Goal: Transaction & Acquisition: Purchase product/service

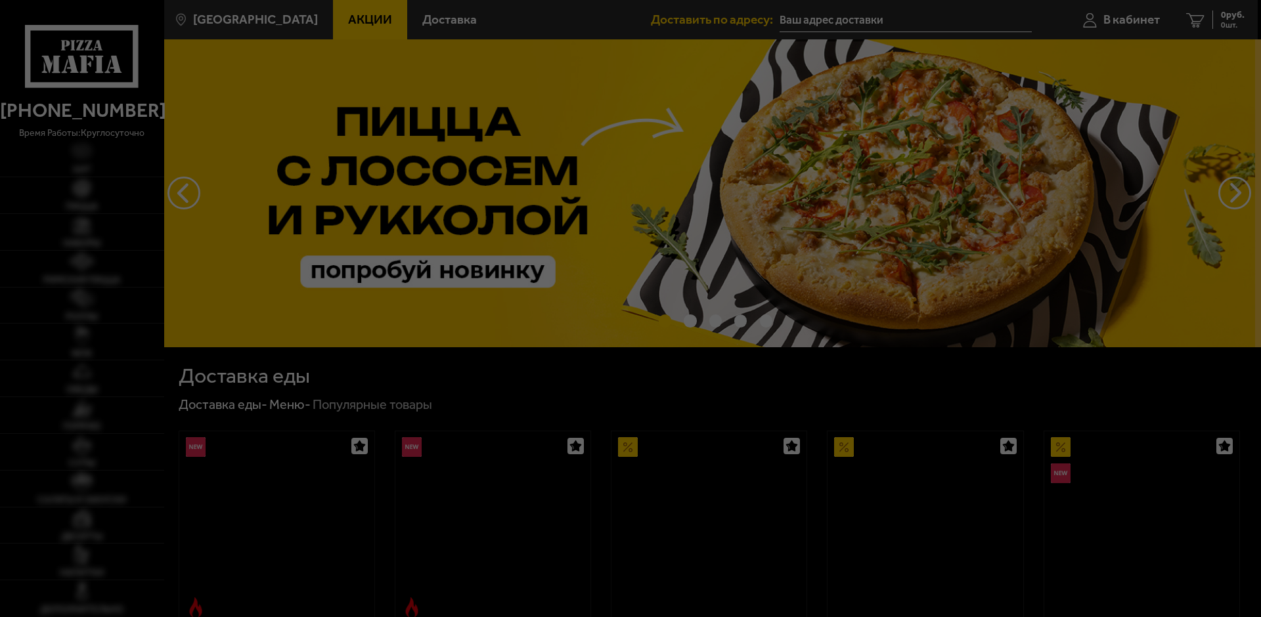
type input "[STREET_ADDRESS]"
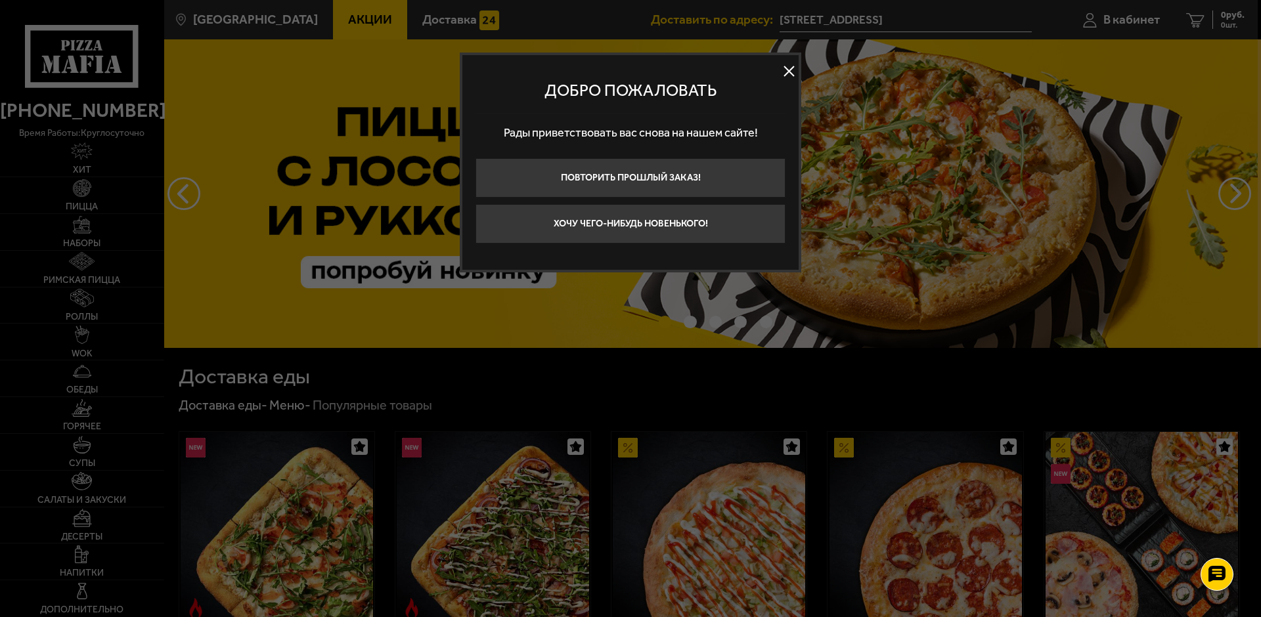
click at [790, 72] on button at bounding box center [789, 72] width 20 height 20
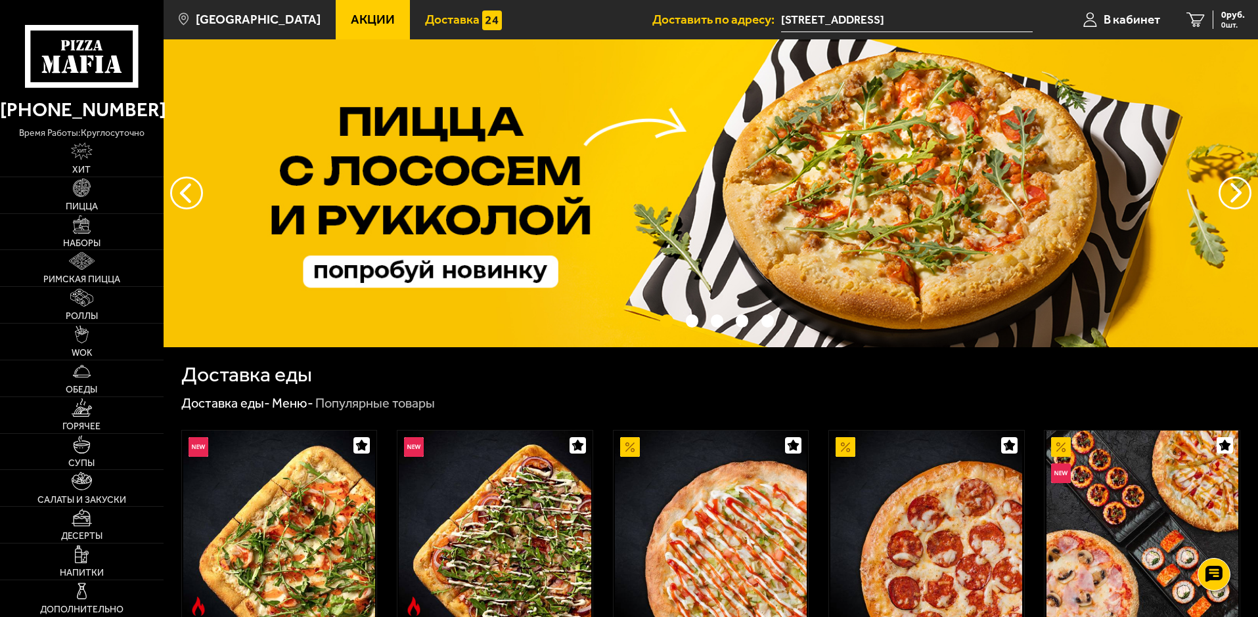
click at [436, 19] on span "Доставка" at bounding box center [452, 19] width 55 height 12
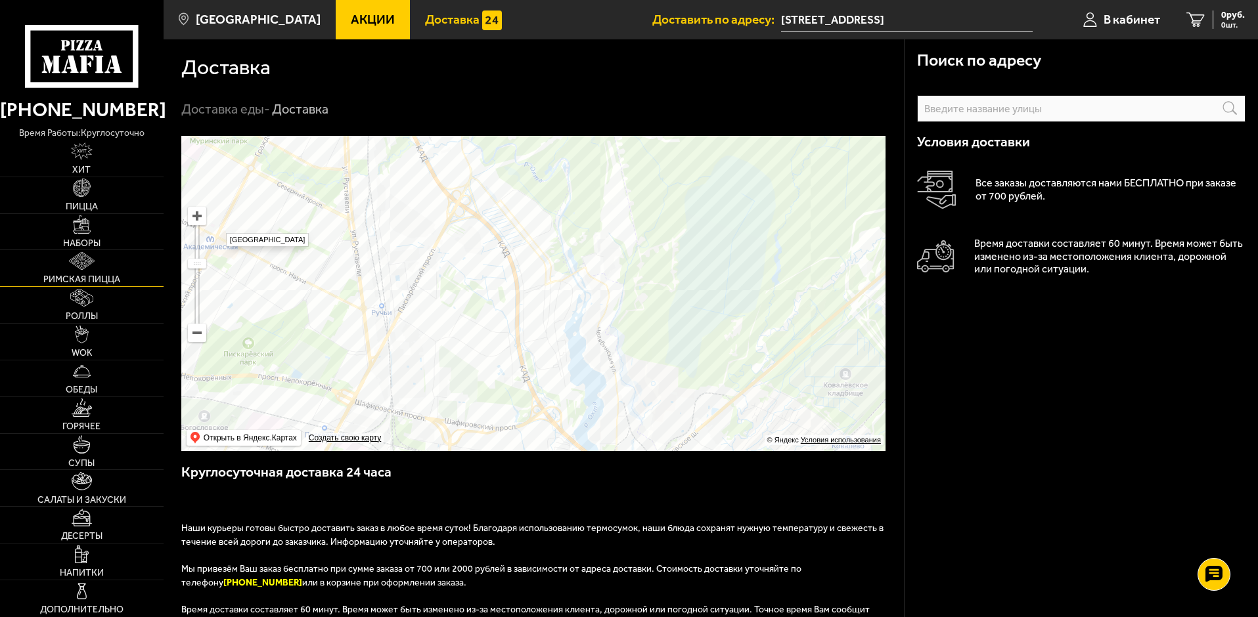
click at [89, 271] on link "Римская пицца" at bounding box center [82, 268] width 164 height 36
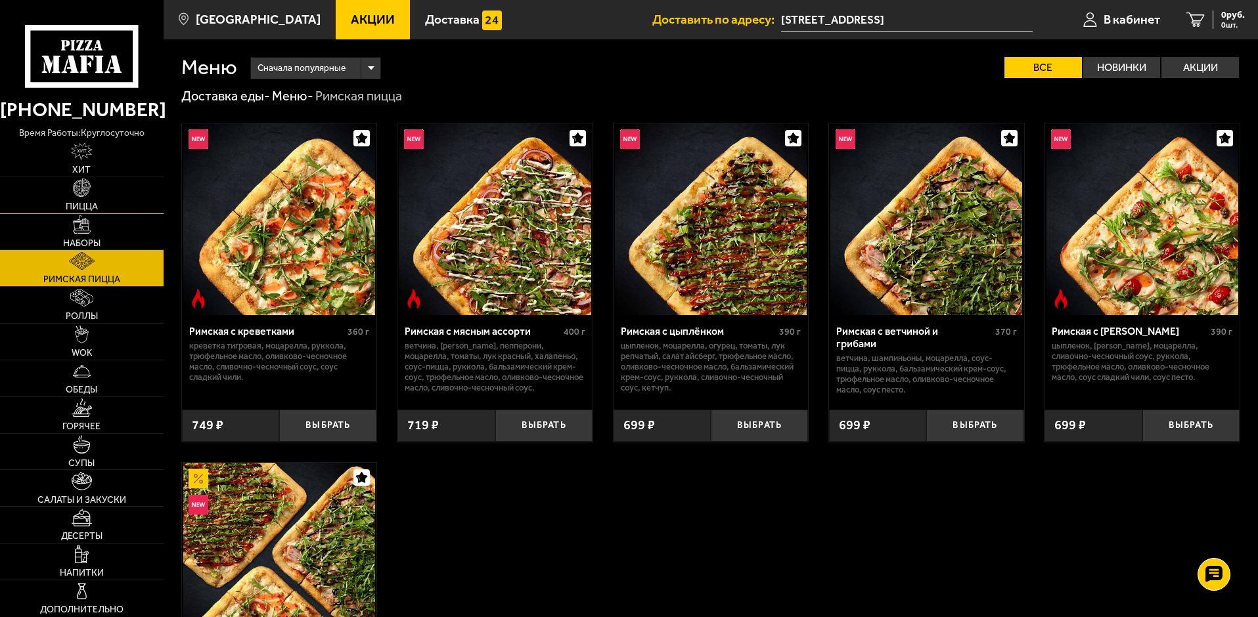
click at [120, 196] on link "Пицца" at bounding box center [82, 195] width 164 height 36
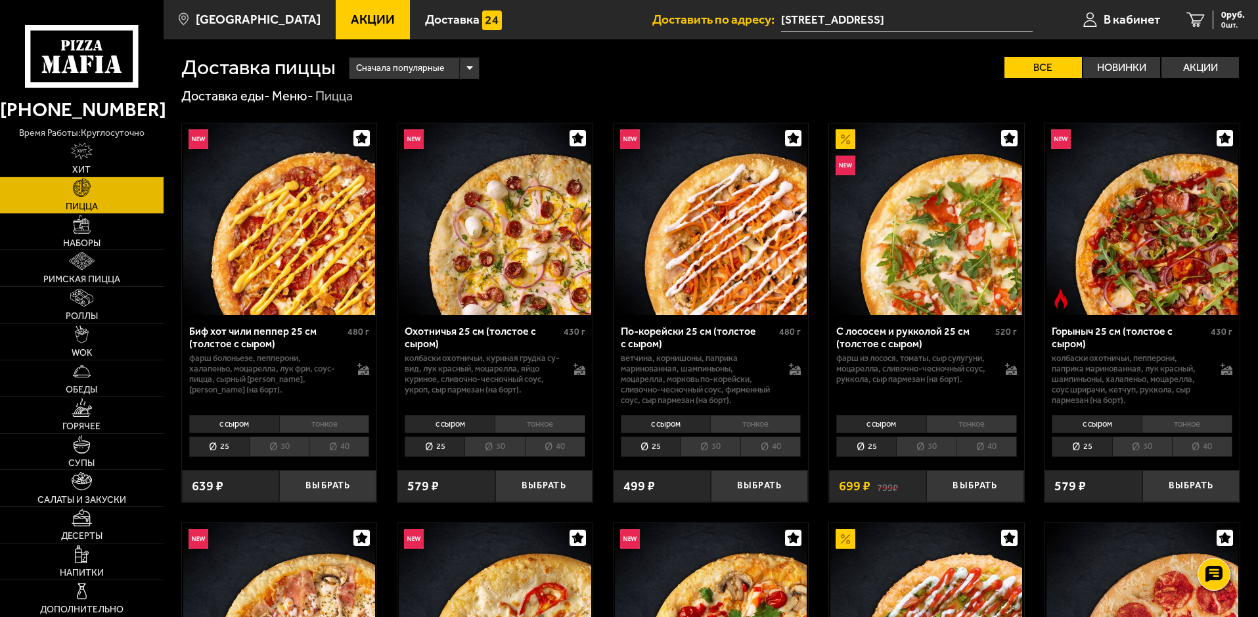
click at [317, 213] on img at bounding box center [279, 219] width 192 height 192
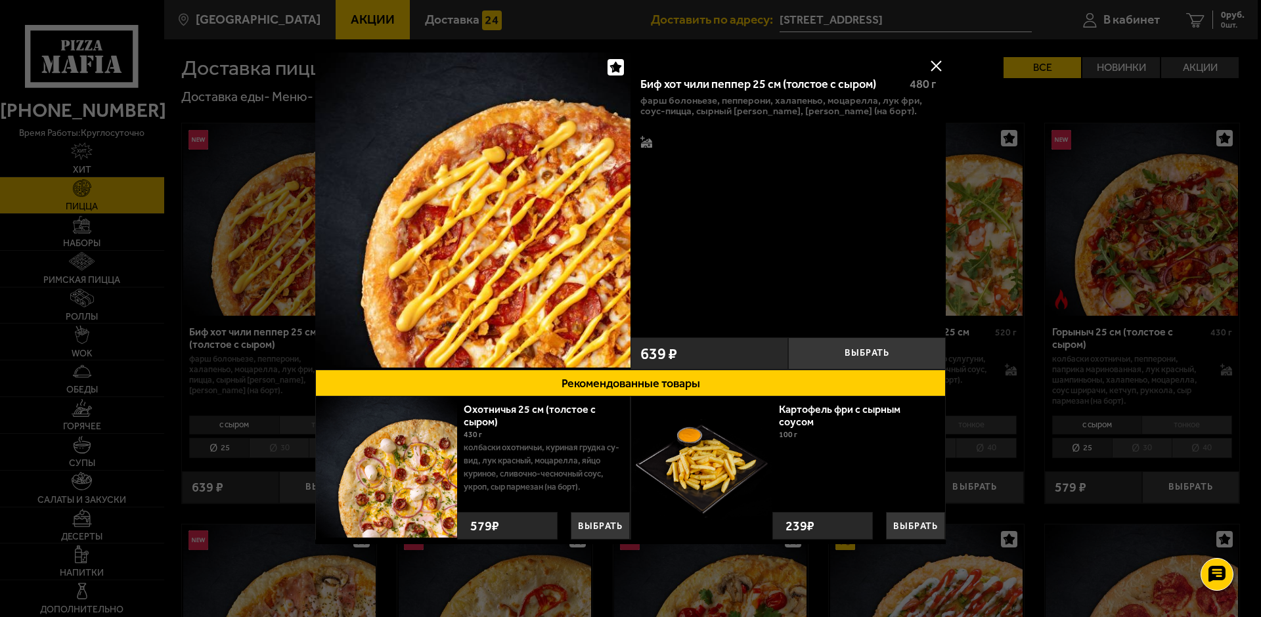
click at [273, 205] on div at bounding box center [630, 308] width 1261 height 617
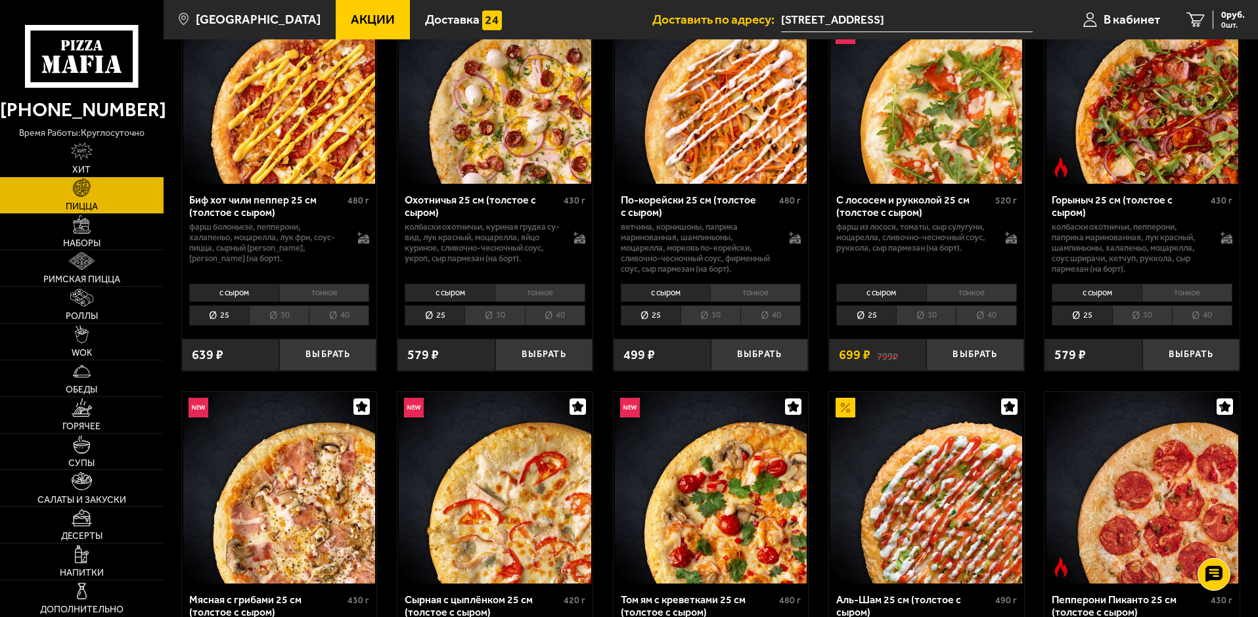
scroll to position [66, 0]
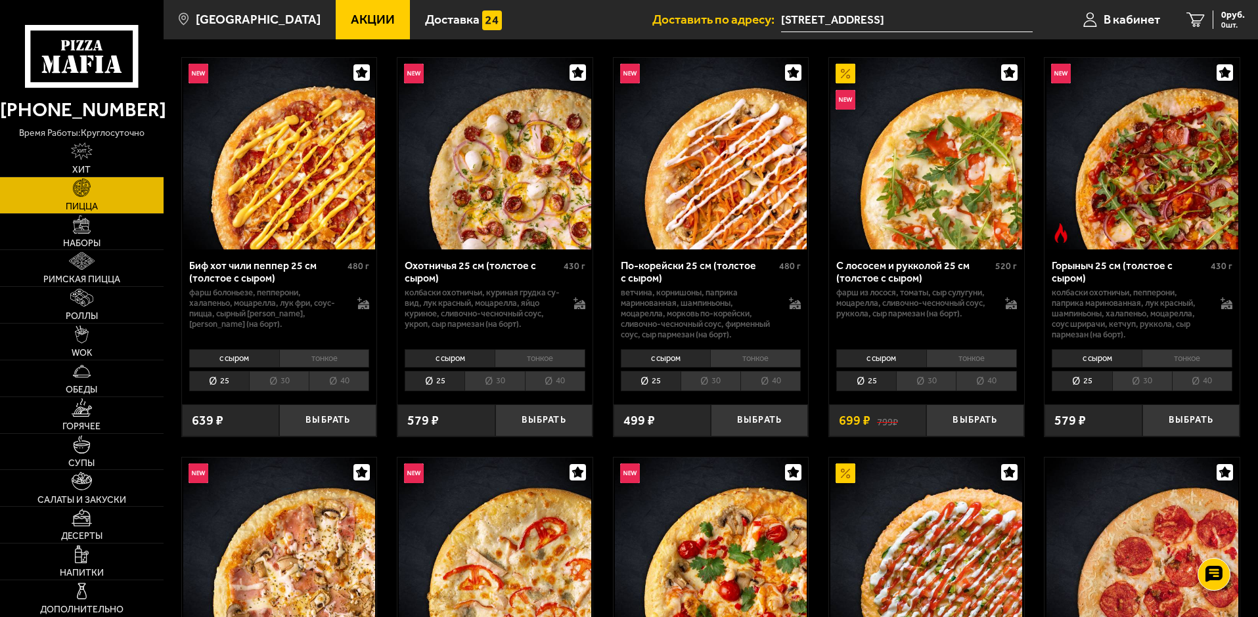
click at [275, 382] on li "30" at bounding box center [279, 381] width 60 height 20
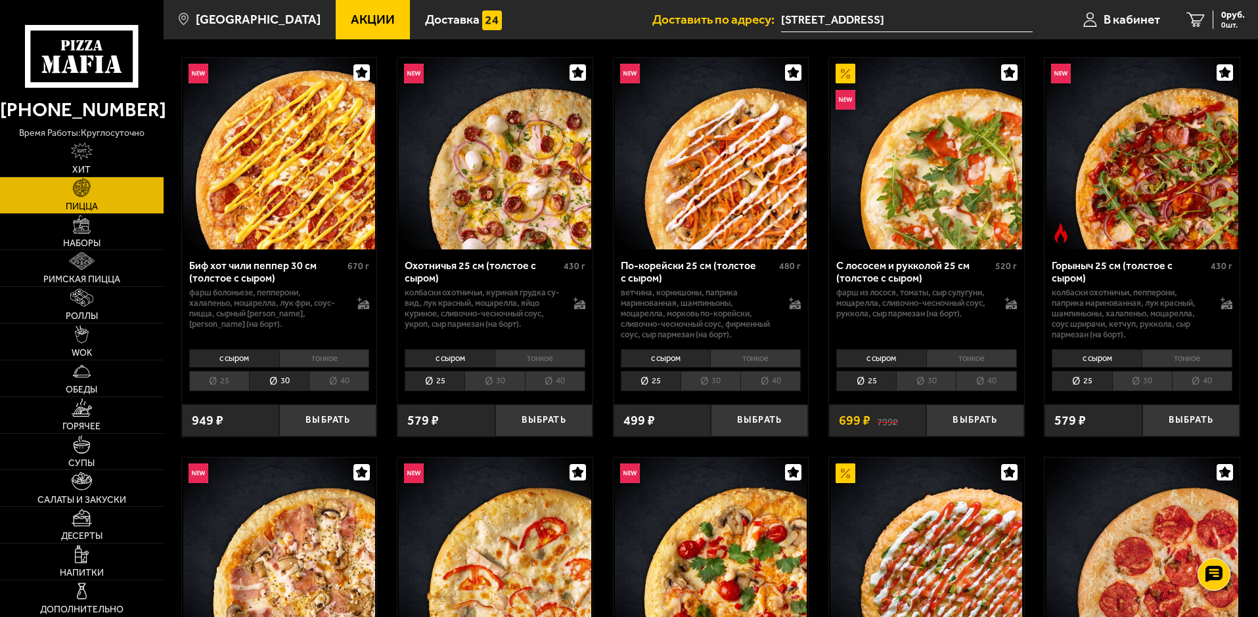
click at [318, 384] on li "40" at bounding box center [339, 381] width 60 height 20
click at [223, 377] on li "25" at bounding box center [219, 381] width 60 height 20
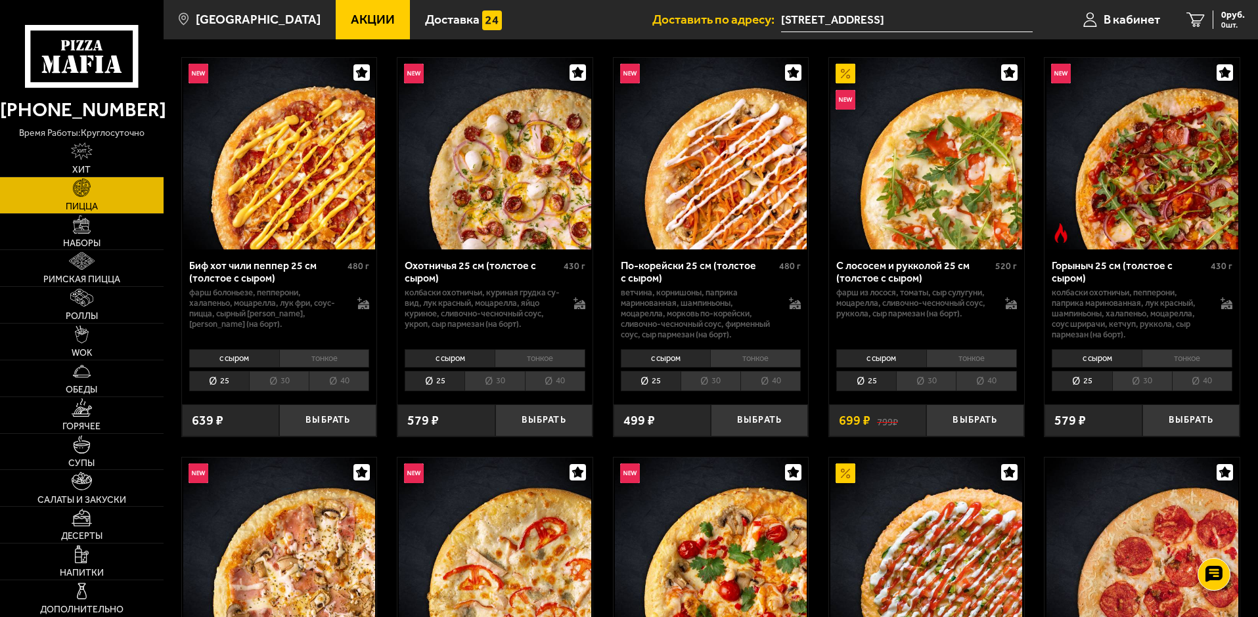
click at [306, 359] on li "тонкое" at bounding box center [324, 358] width 91 height 18
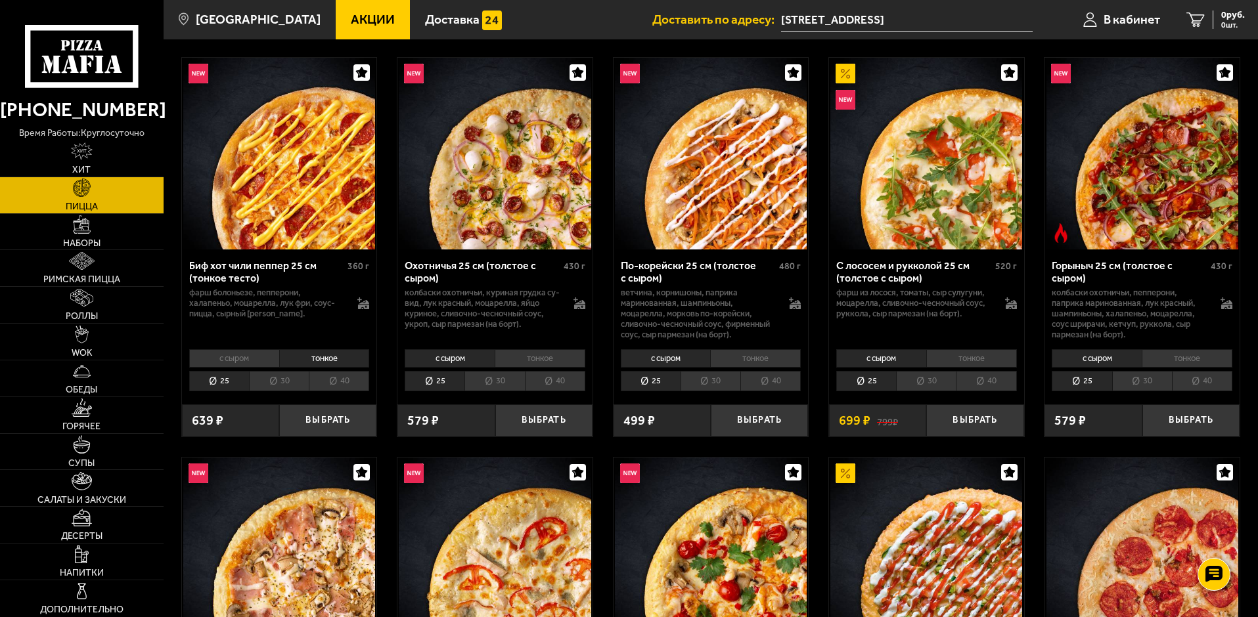
click at [295, 382] on li "30" at bounding box center [279, 381] width 60 height 20
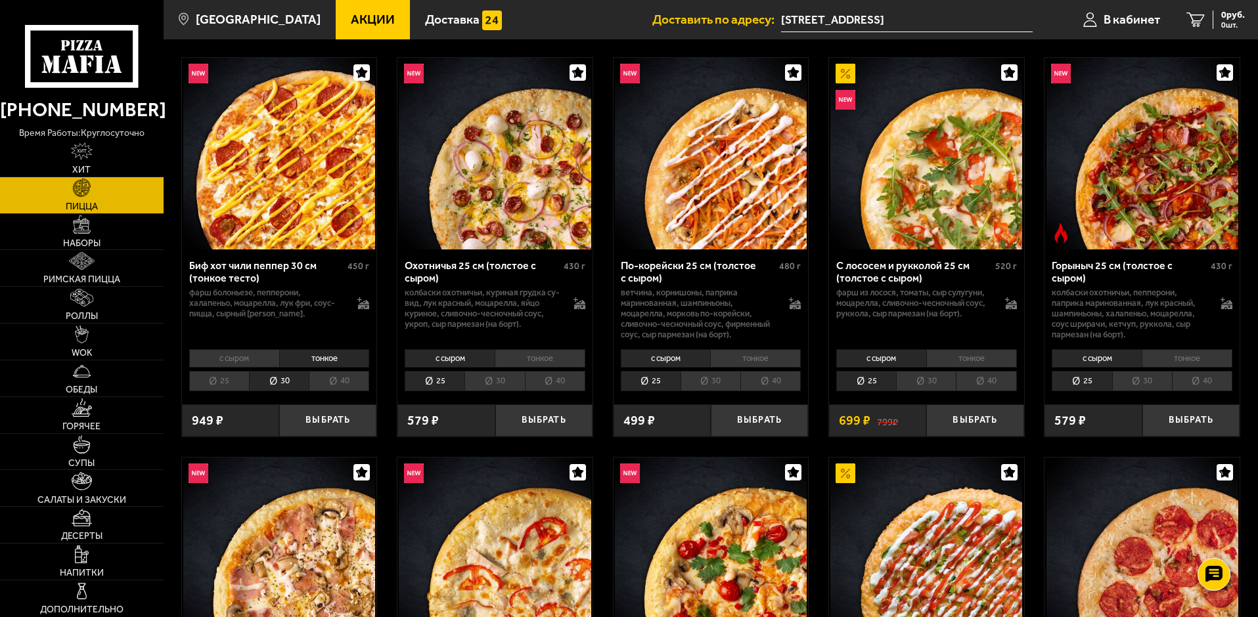
click at [319, 382] on li "40" at bounding box center [339, 381] width 60 height 20
click at [236, 380] on li "25" at bounding box center [219, 381] width 60 height 20
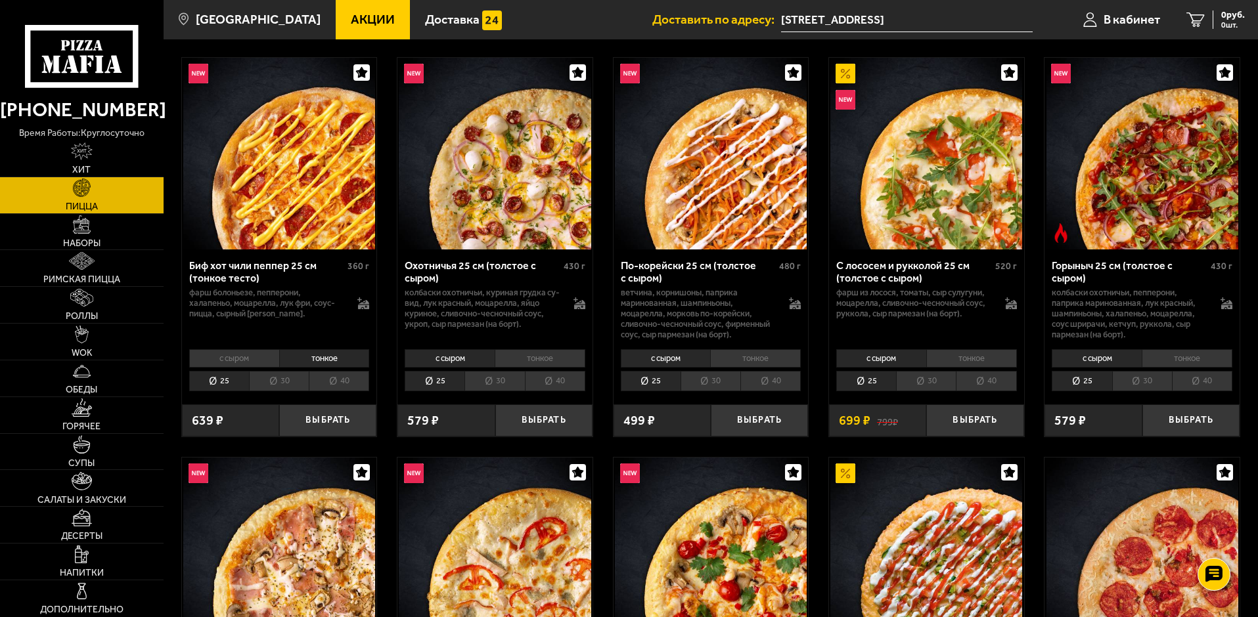
click at [243, 361] on li "с сыром" at bounding box center [234, 358] width 90 height 18
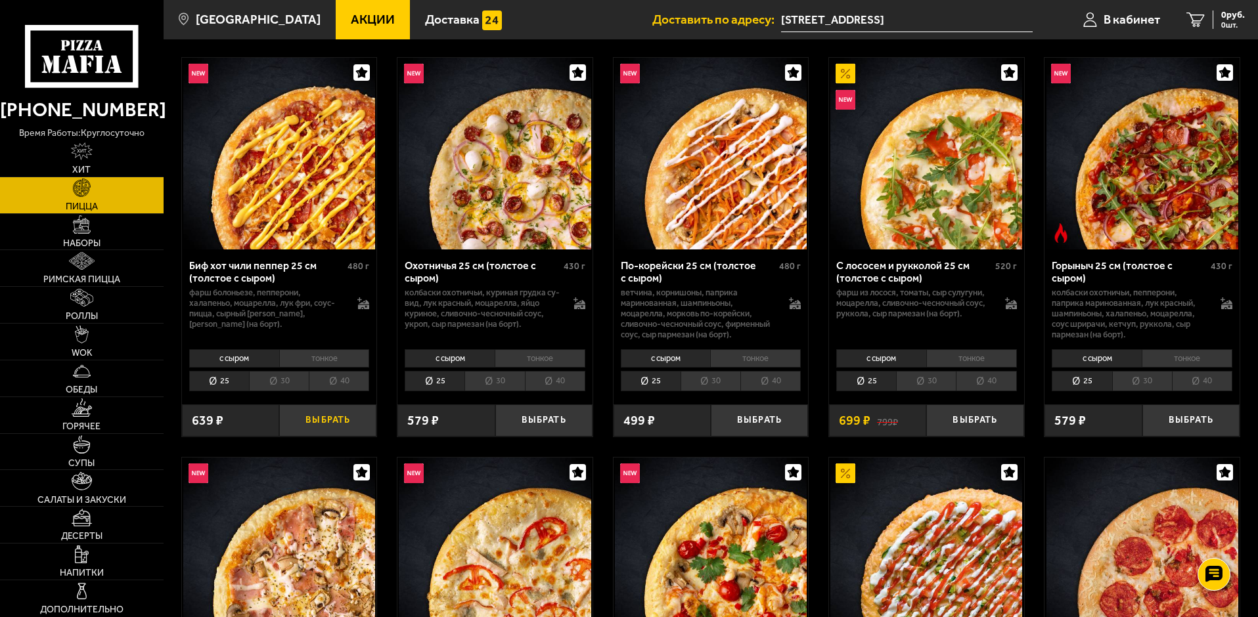
click at [323, 420] on button "Выбрать" at bounding box center [327, 421] width 97 height 32
click at [1224, 21] on span "1 шт." at bounding box center [1228, 25] width 34 height 8
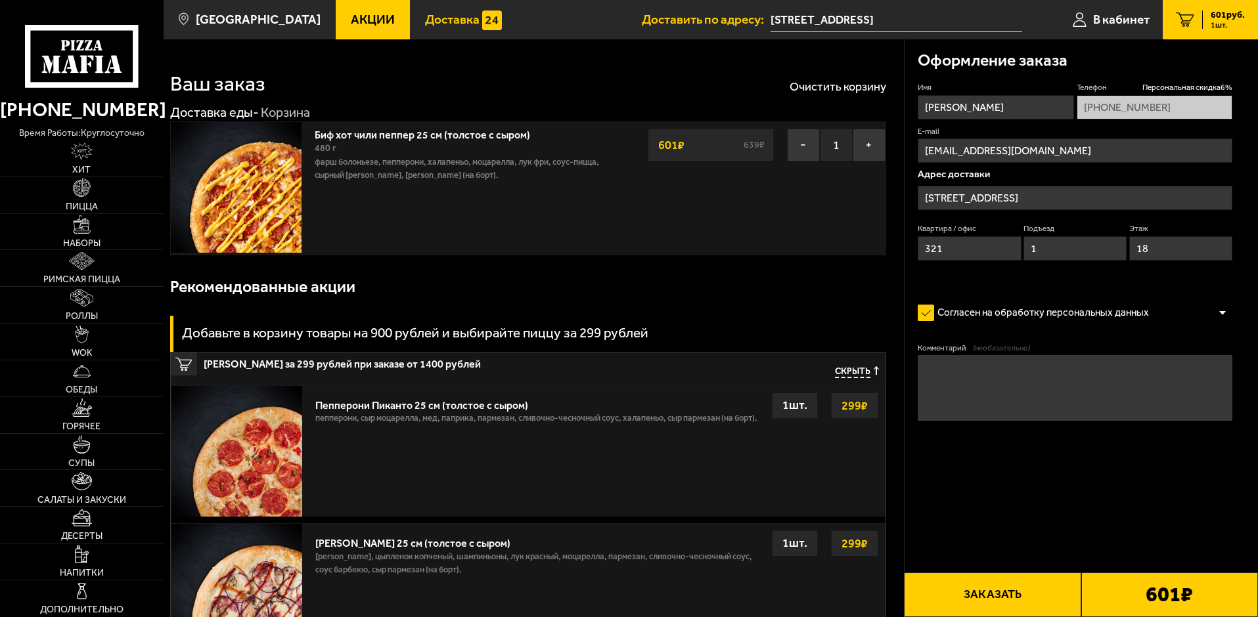
click at [457, 21] on link "Доставка" at bounding box center [463, 19] width 107 height 39
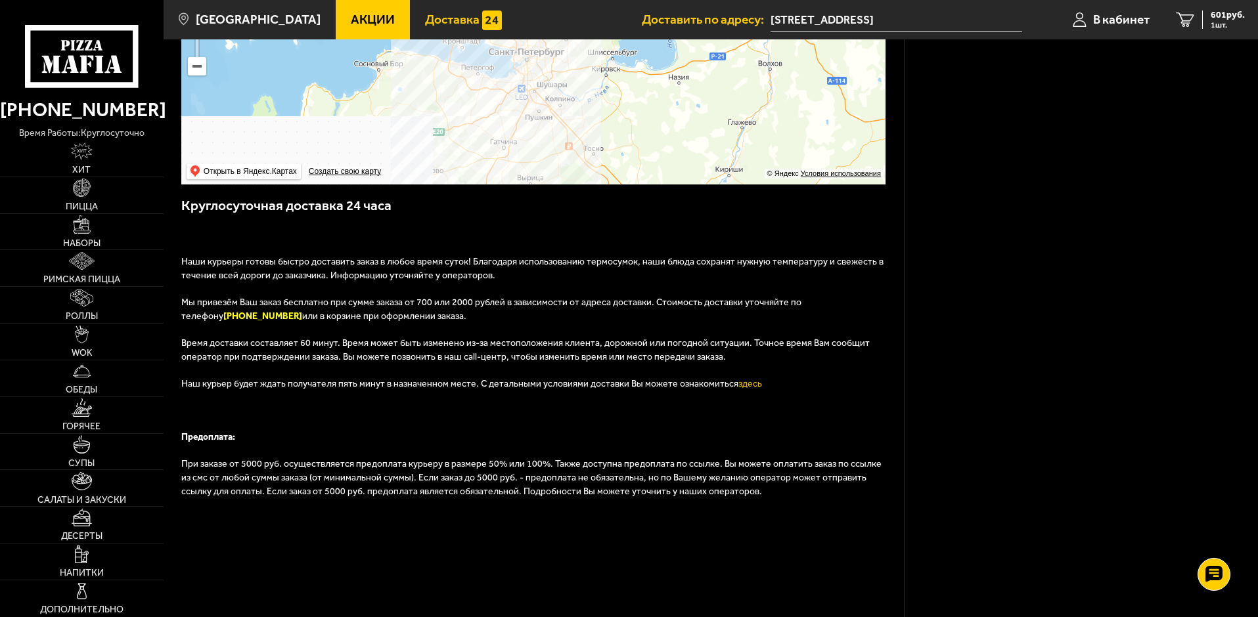
scroll to position [378, 0]
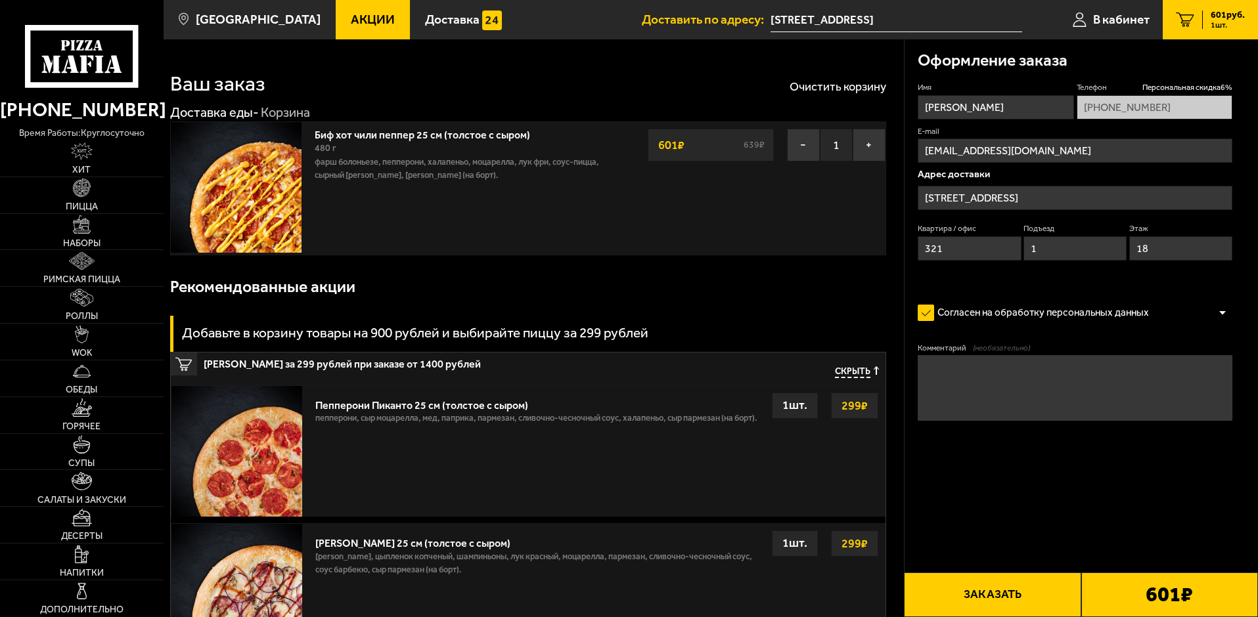
click at [1022, 591] on button "Заказать" at bounding box center [992, 595] width 177 height 45
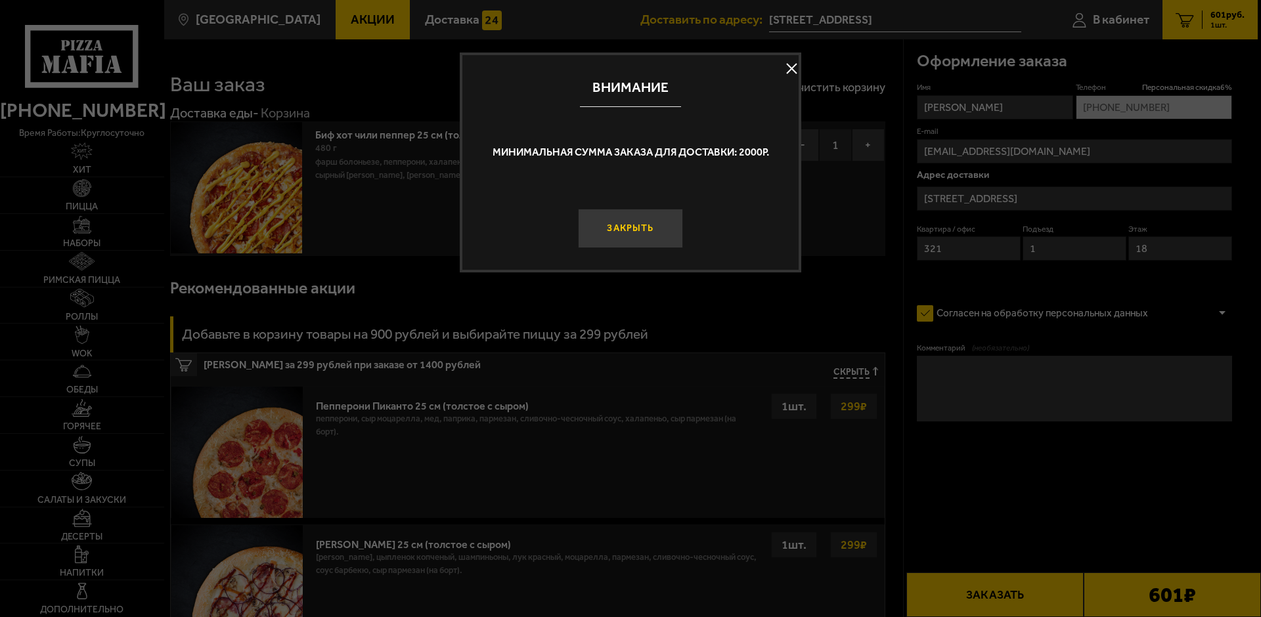
click at [631, 223] on button "Закрыть" at bounding box center [630, 228] width 105 height 39
